Goal: Obtain resource: Download file/media

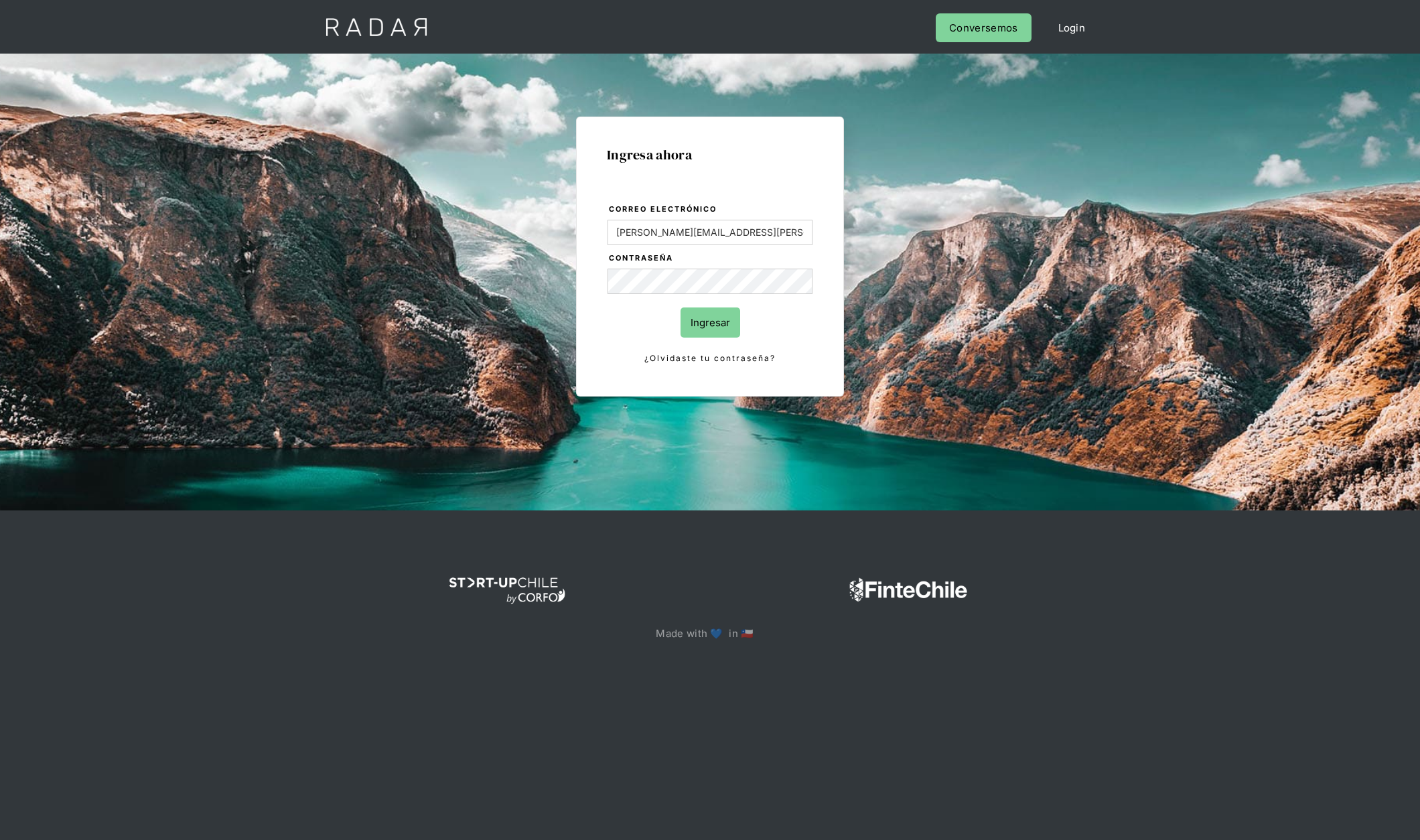
type input "[PERSON_NAME][EMAIL_ADDRESS][PERSON_NAME][DOMAIN_NAME]"
click at [680, 308] on input "Ingresar" at bounding box center [710, 323] width 60 height 30
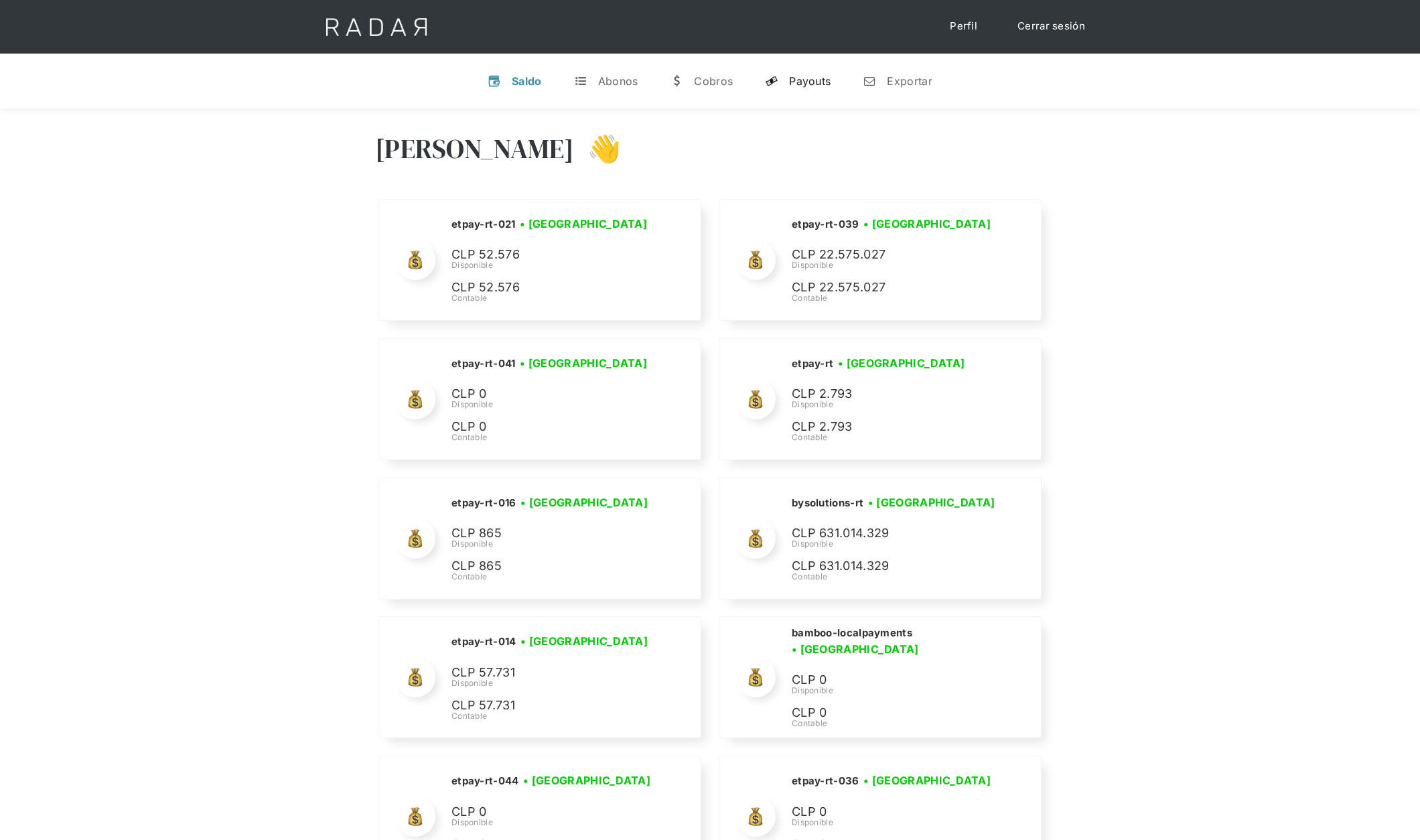
click at [813, 81] on div "Payouts" at bounding box center [810, 81] width 42 height 13
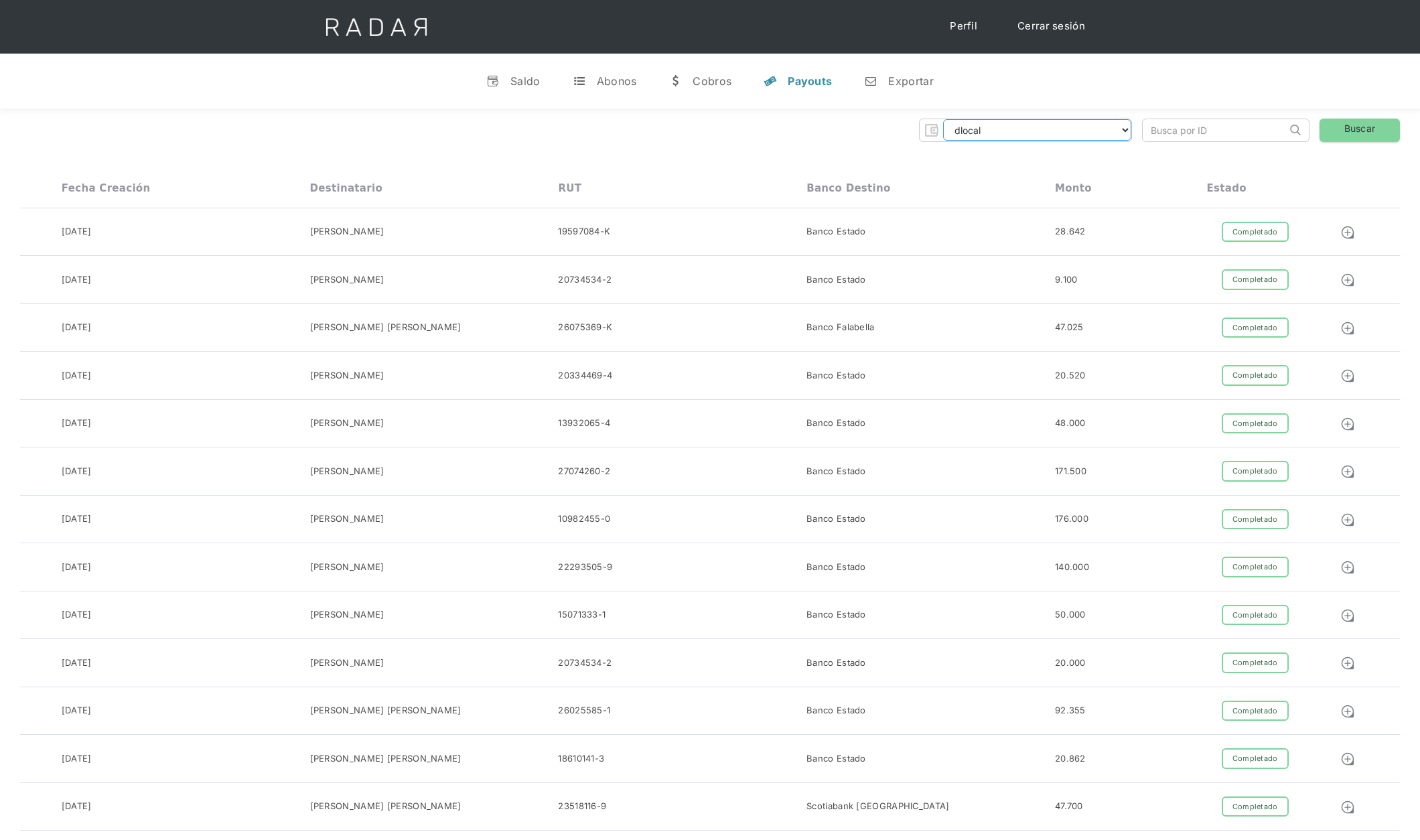
click at [1079, 130] on select "dlocal demergechile fcacl2 remitee clpro [PERSON_NAME] urigol radar-cliente rad…" at bounding box center [1037, 130] width 189 height 22
select select "[PERSON_NAME]-transfer"
click at [943, 119] on select "dlocal demergechile fcacl2 remitee clpro [PERSON_NAME] urigol radar-cliente rad…" at bounding box center [1037, 130] width 189 height 22
click at [1370, 136] on link "Buscar" at bounding box center [1359, 130] width 80 height 24
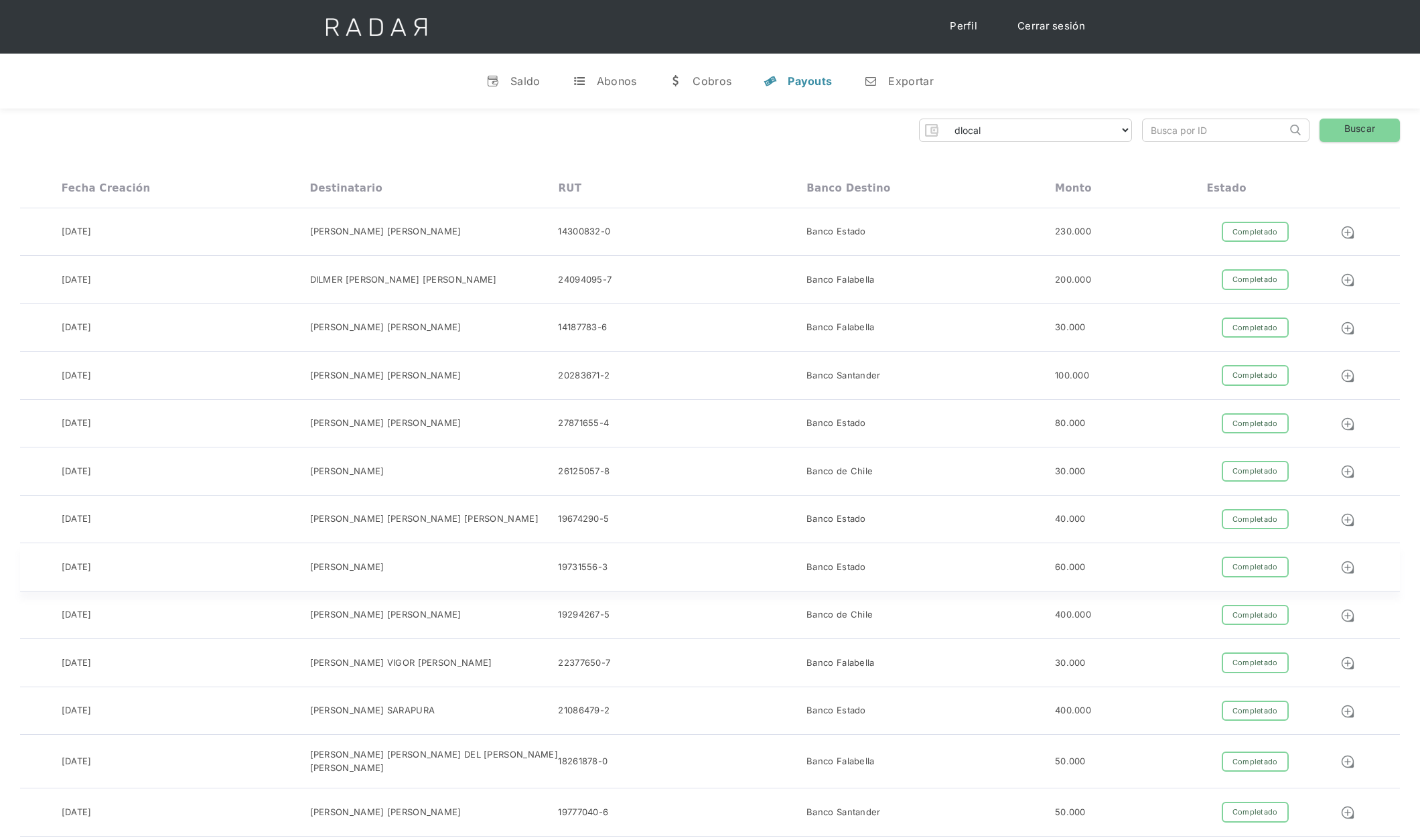
click at [846, 576] on div "Banco Estado" at bounding box center [930, 567] width 249 height 21
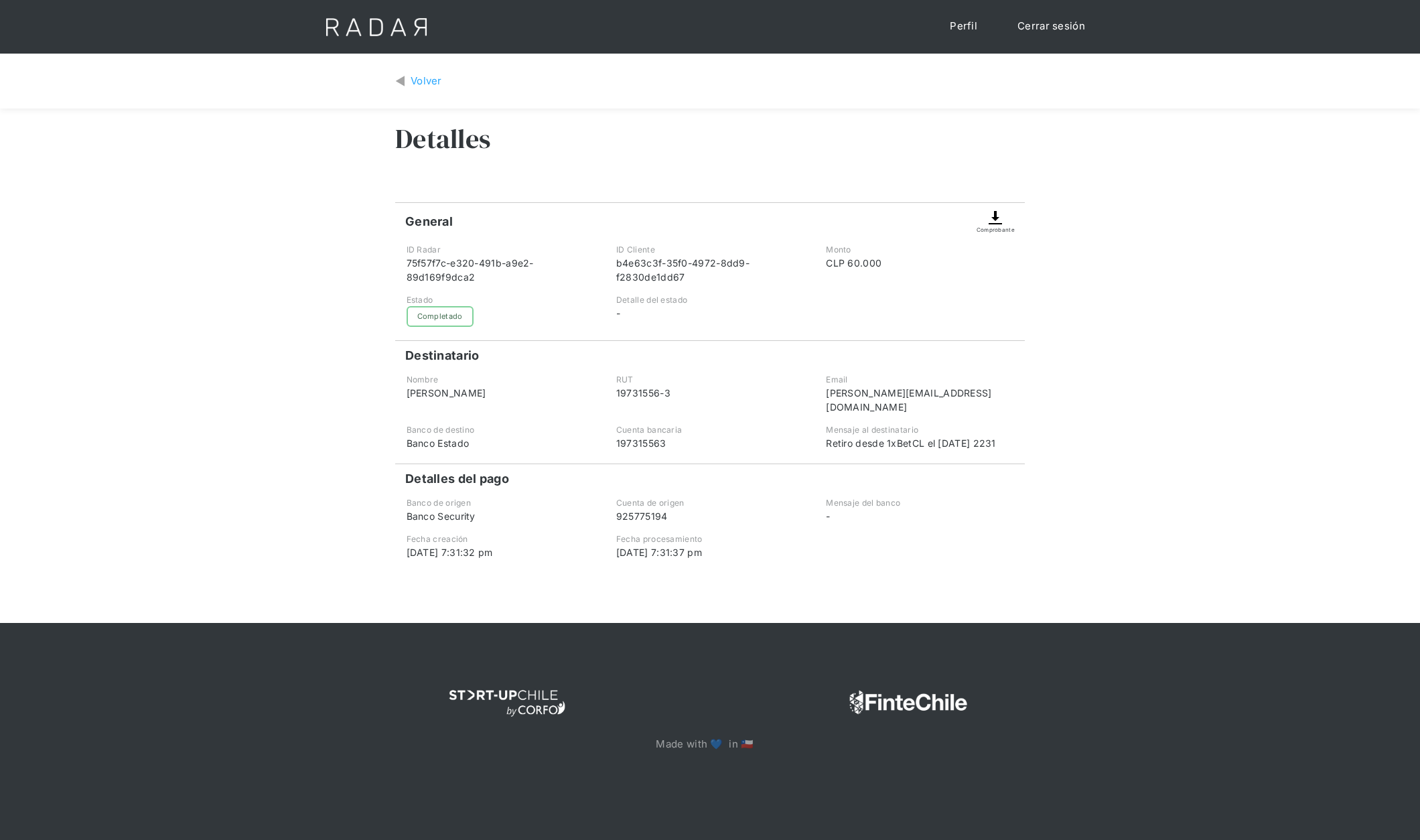
click at [998, 219] on img at bounding box center [994, 217] width 16 height 16
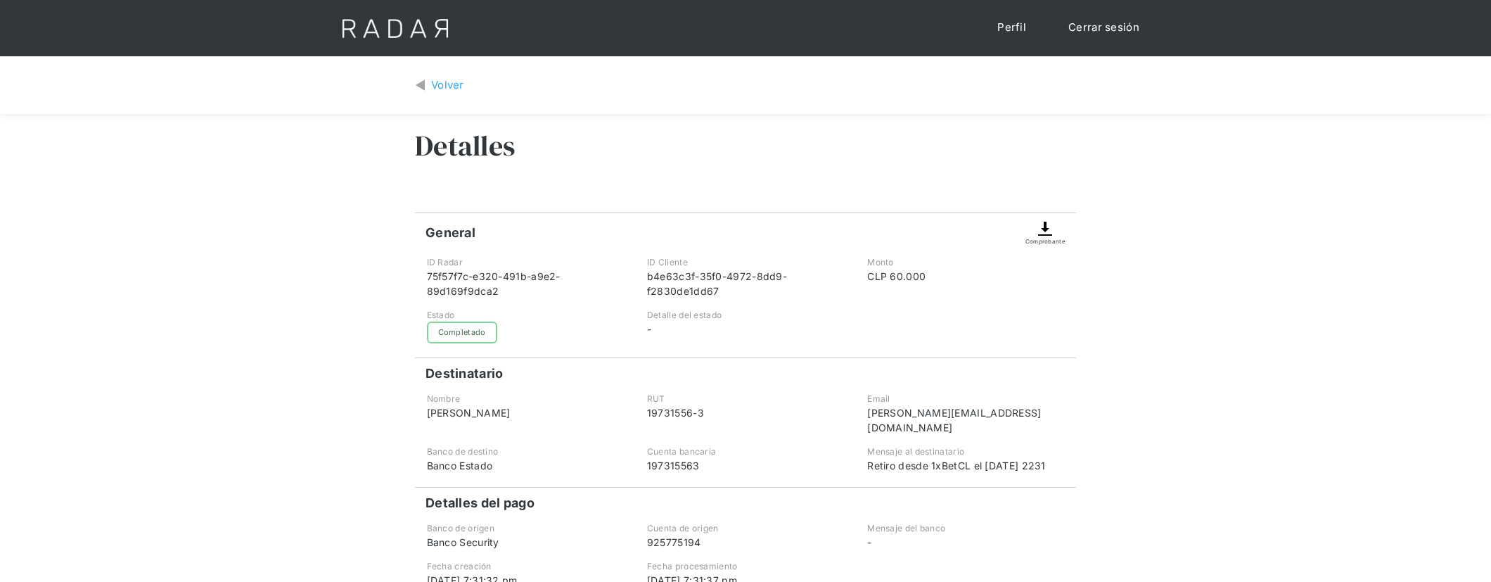
click at [1051, 231] on img at bounding box center [1044, 228] width 17 height 17
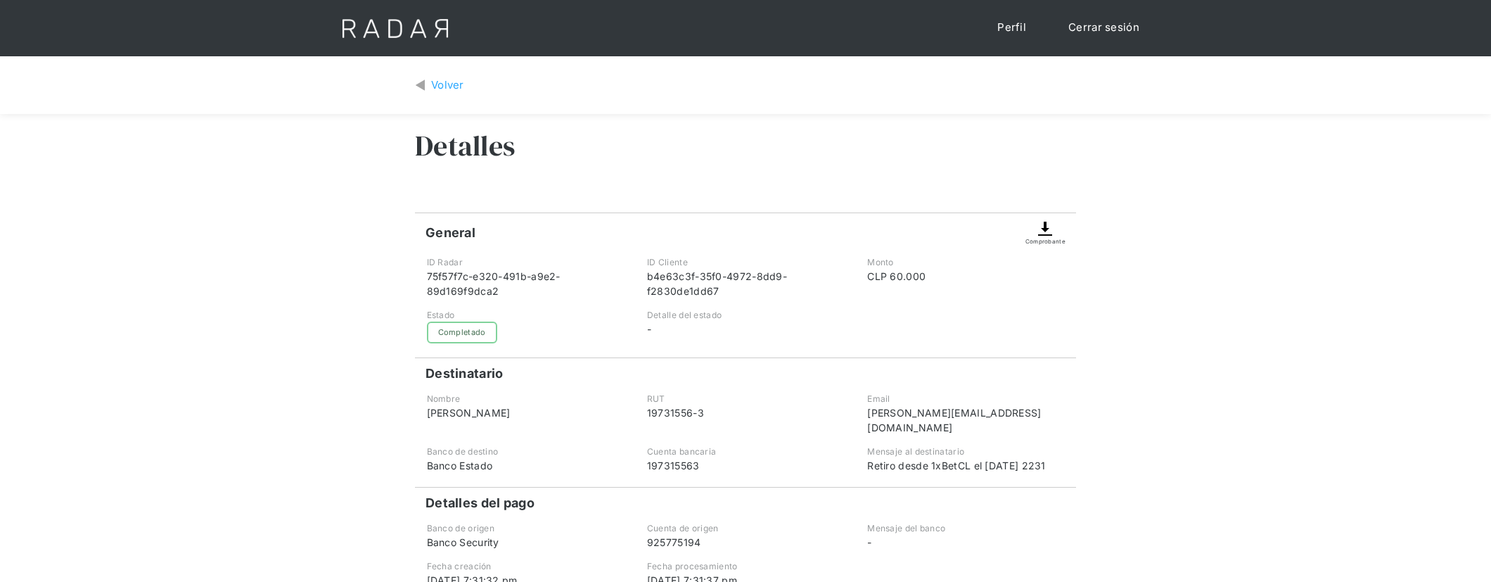
click at [1051, 231] on img at bounding box center [1044, 228] width 17 height 17
drag, startPoint x: 1051, startPoint y: 231, endPoint x: 1041, endPoint y: 233, distance: 10.6
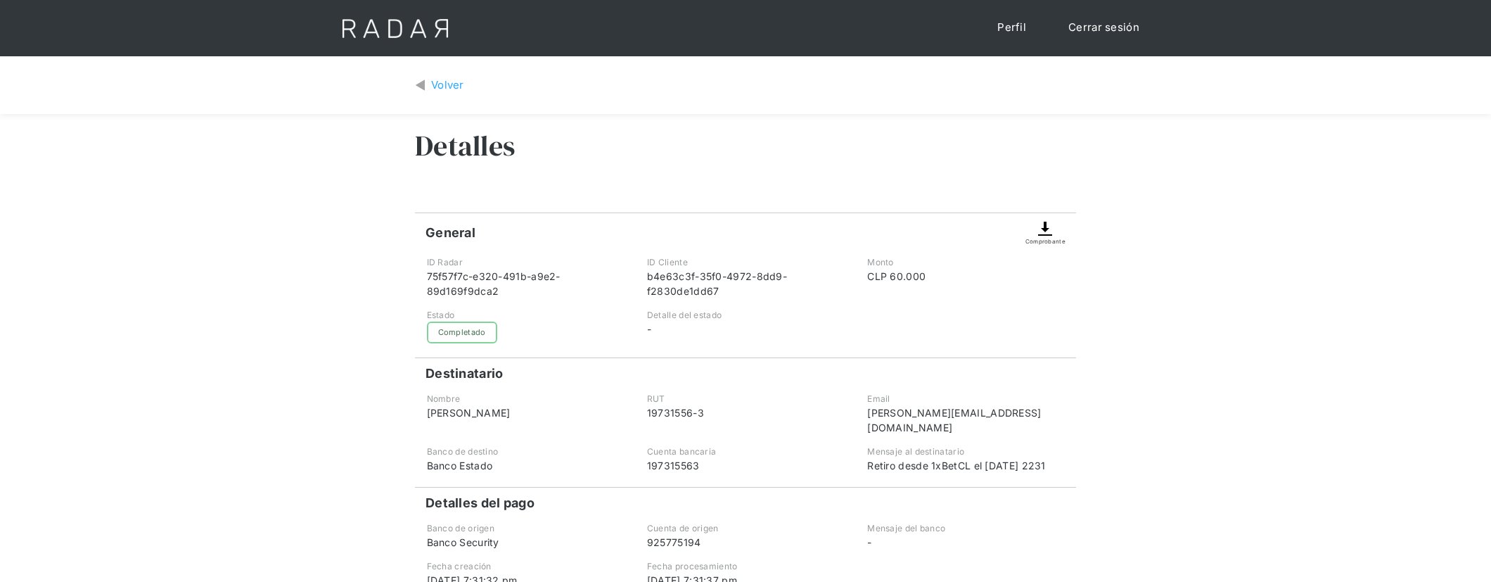
click at [1039, 233] on img at bounding box center [1044, 228] width 17 height 17
click at [1041, 234] on img at bounding box center [1044, 228] width 17 height 17
click at [1039, 242] on div "Comprobante" at bounding box center [1045, 241] width 40 height 8
click at [1048, 241] on div "Comprobante" at bounding box center [1045, 241] width 40 height 8
click at [1049, 233] on img at bounding box center [1044, 228] width 17 height 17
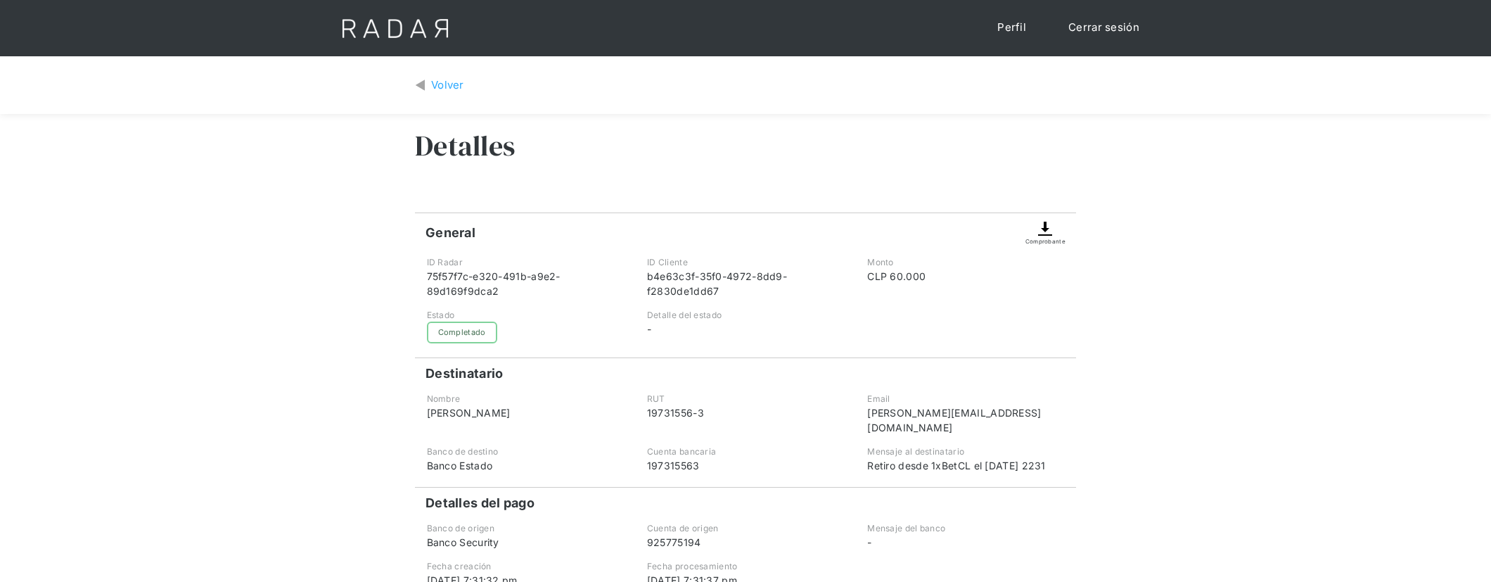
click at [1096, 345] on div "Volver Detalles General Comprobante ID Radar 75f57f7c-e320-491b-a9e2-89d169f9dc…" at bounding box center [745, 355] width 1491 height 598
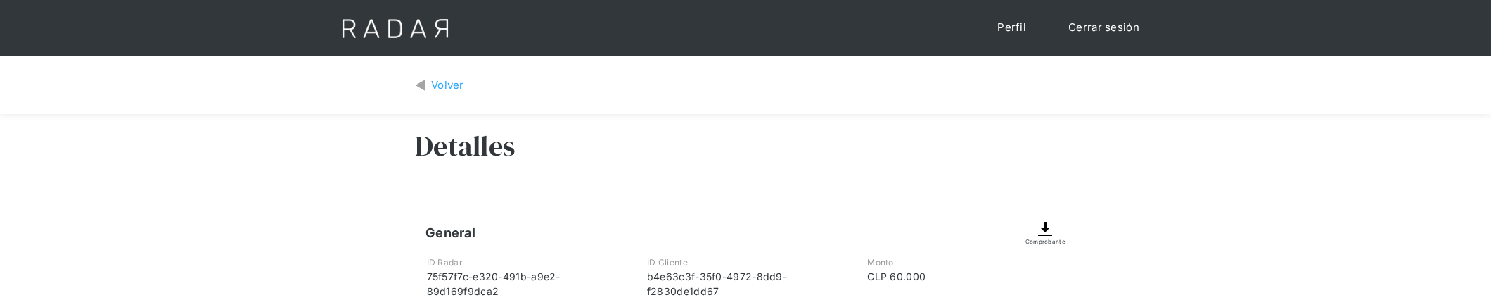
click at [601, 110] on div "Volver" at bounding box center [745, 85] width 1491 height 58
